Goal: Task Accomplishment & Management: Manage account settings

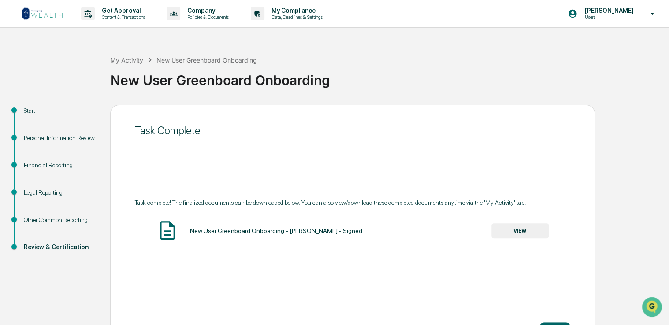
click at [26, 17] on img at bounding box center [42, 14] width 42 height 14
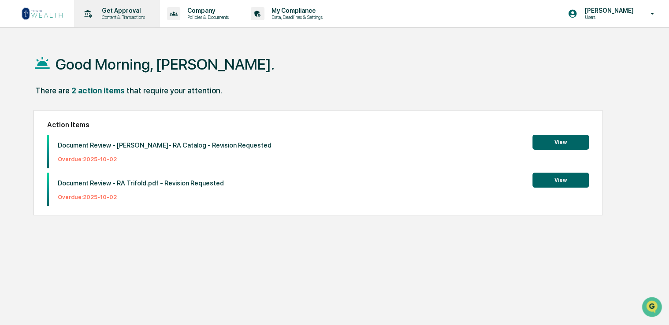
click at [116, 20] on p "Content & Transactions" at bounding box center [122, 17] width 55 height 6
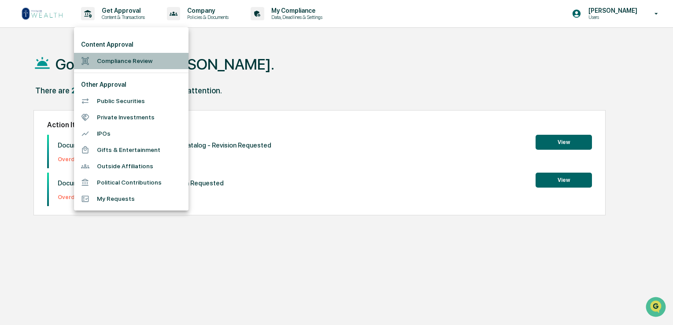
click at [136, 64] on li "Compliance Review" at bounding box center [131, 61] width 115 height 16
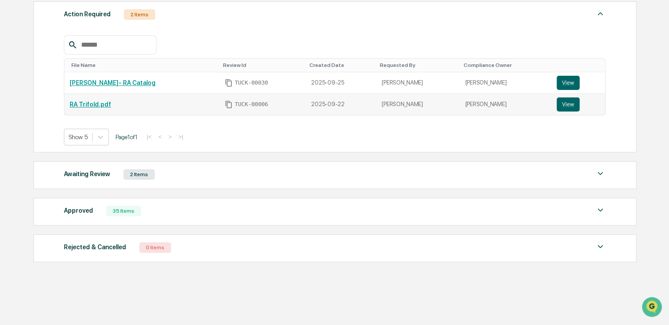
scroll to position [132, 0]
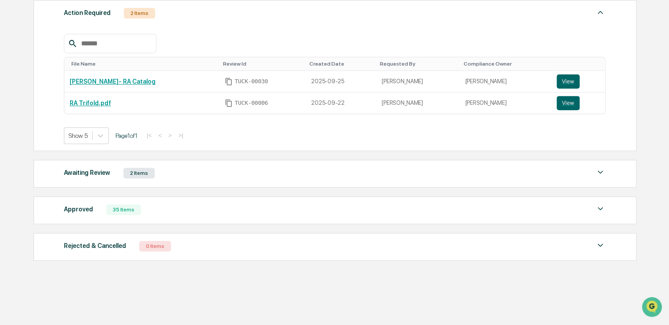
click at [184, 171] on div "Awaiting Review 2 Items" at bounding box center [335, 173] width 542 height 12
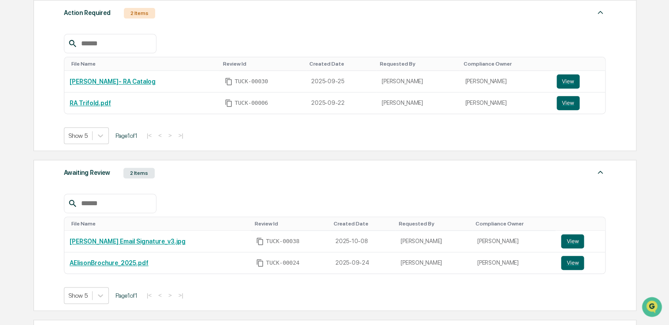
click at [184, 171] on div "Awaiting Review 2 Items" at bounding box center [335, 173] width 542 height 12
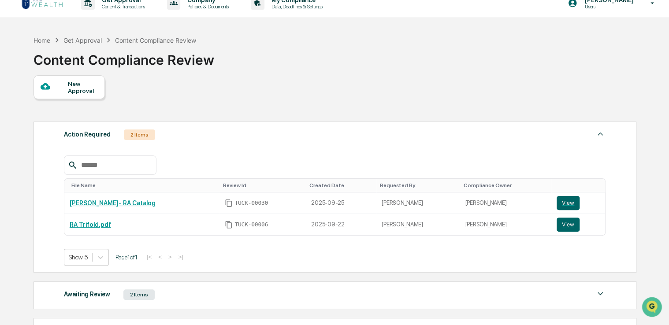
scroll to position [0, 0]
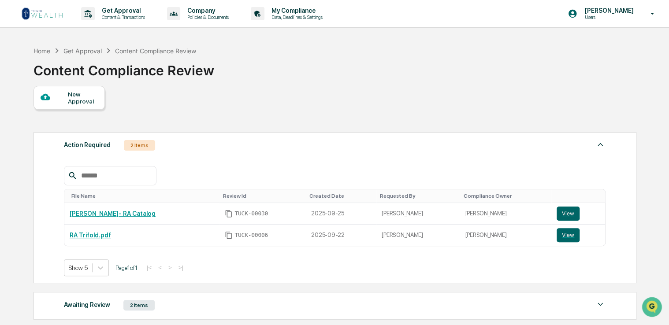
click at [43, 11] on img at bounding box center [42, 14] width 42 height 14
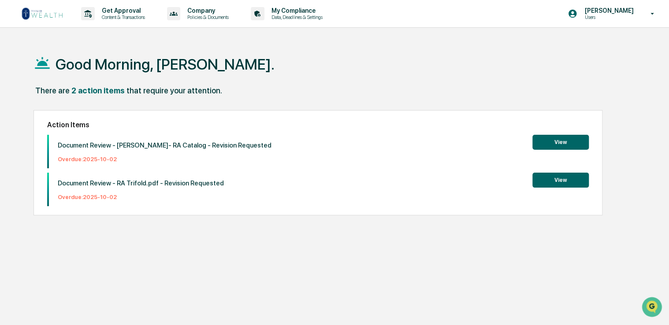
click at [49, 9] on img at bounding box center [42, 14] width 42 height 14
